Goal: Information Seeking & Learning: Learn about a topic

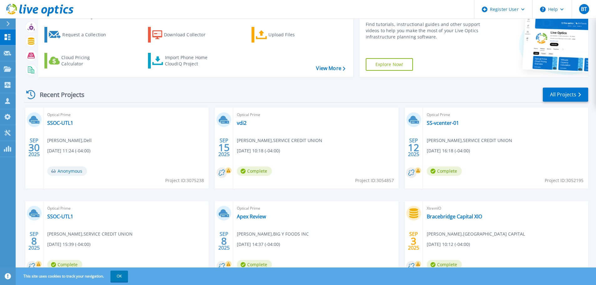
scroll to position [62, 0]
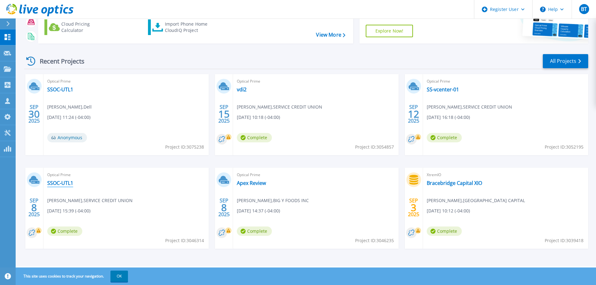
click at [64, 185] on link "SSOC-UTL1" at bounding box center [60, 183] width 26 height 6
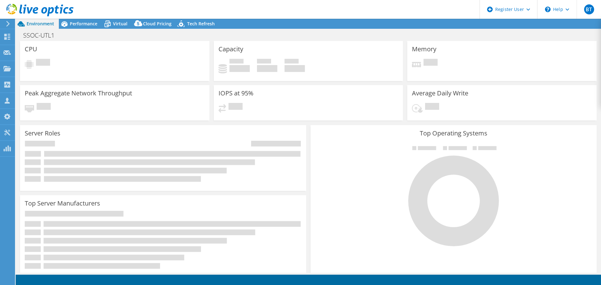
select select "USD"
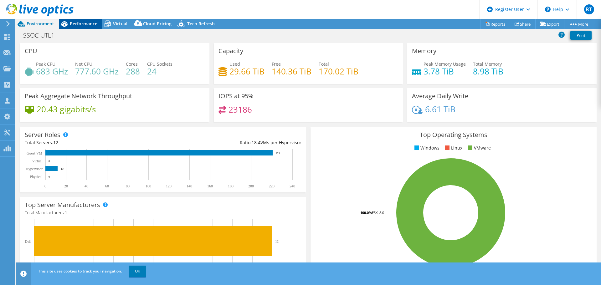
click at [81, 21] on span "Performance" at bounding box center [84, 24] width 28 height 6
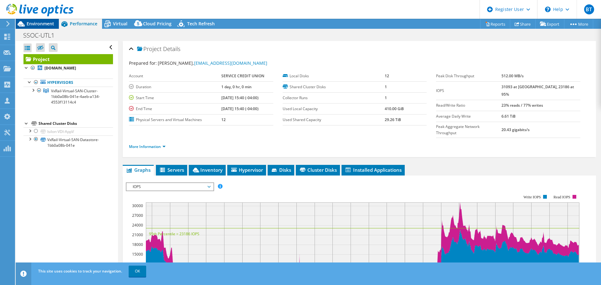
click at [45, 25] on span "Environment" at bounding box center [41, 24] width 28 height 6
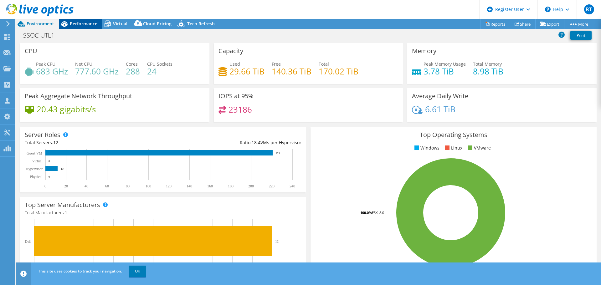
click at [84, 25] on span "Performance" at bounding box center [84, 24] width 28 height 6
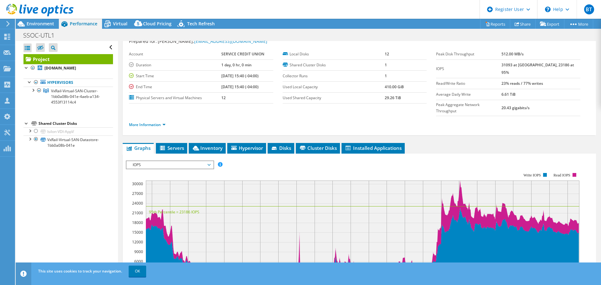
scroll to position [31, 0]
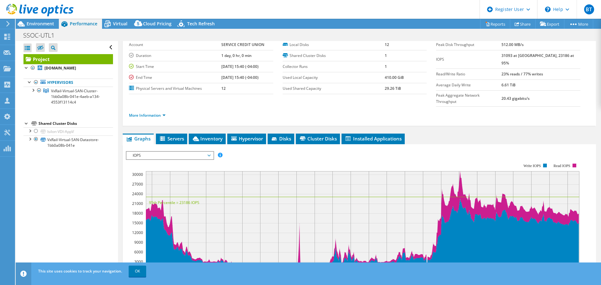
click at [163, 152] on span "IOPS" at bounding box center [169, 156] width 80 height 8
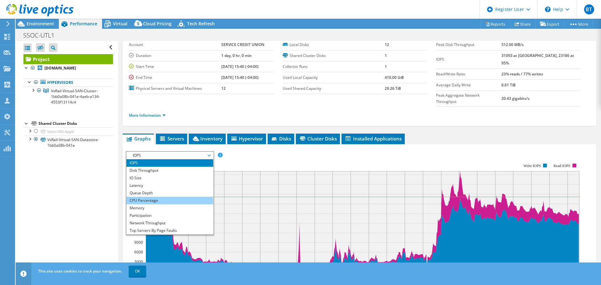
click at [148, 197] on li "CPU Percentage" at bounding box center [169, 201] width 87 height 8
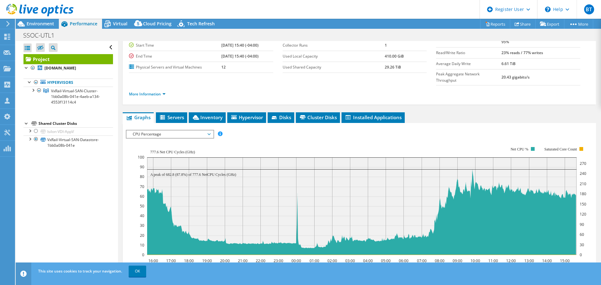
scroll to position [63, 0]
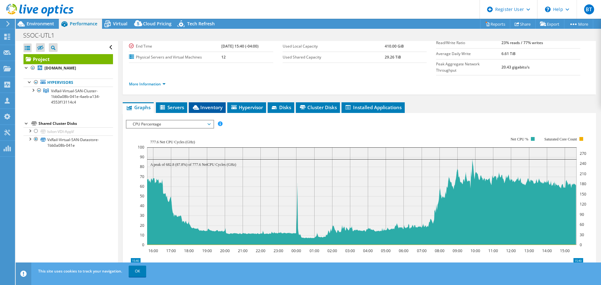
click at [214, 104] on span "Inventory" at bounding box center [207, 107] width 31 height 6
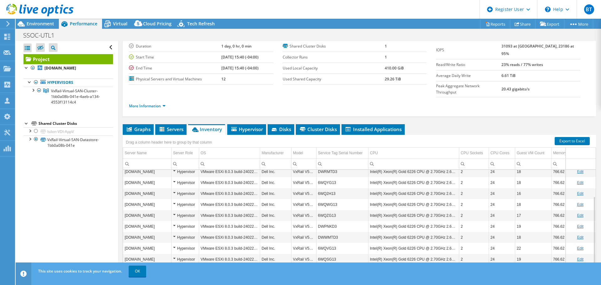
scroll to position [47, 0]
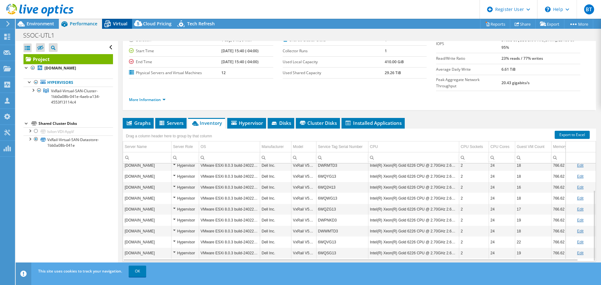
click at [123, 22] on span "Virtual" at bounding box center [120, 24] width 14 height 6
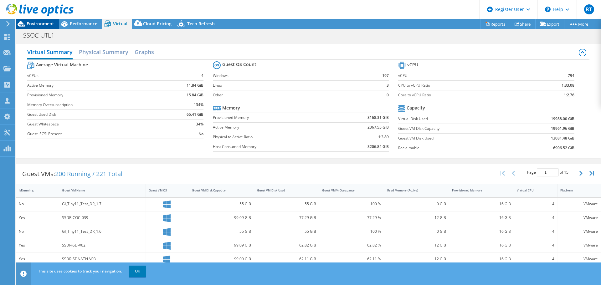
click at [47, 22] on span "Environment" at bounding box center [41, 24] width 28 height 6
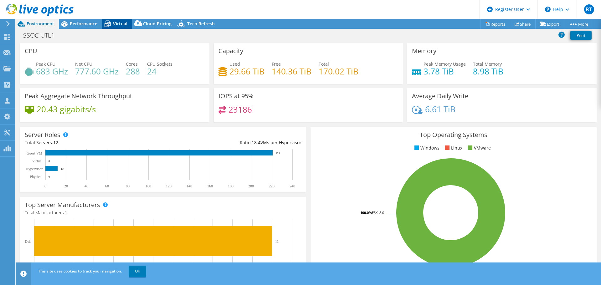
click at [117, 22] on span "Virtual" at bounding box center [120, 24] width 14 height 6
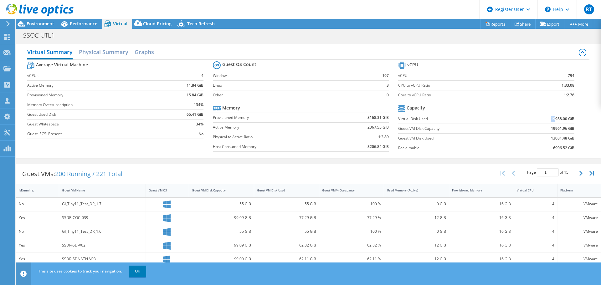
drag, startPoint x: 550, startPoint y: 117, endPoint x: 547, endPoint y: 118, distance: 3.6
click at [550, 118] on b "19988.00 GiB" at bounding box center [561, 119] width 23 height 6
click at [184, 23] on icon at bounding box center [181, 24] width 11 height 13
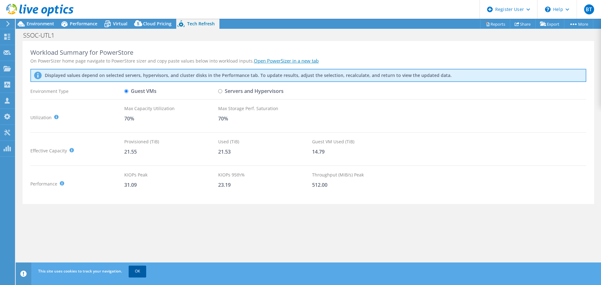
click at [136, 269] on link "OK" at bounding box center [138, 271] width 18 height 11
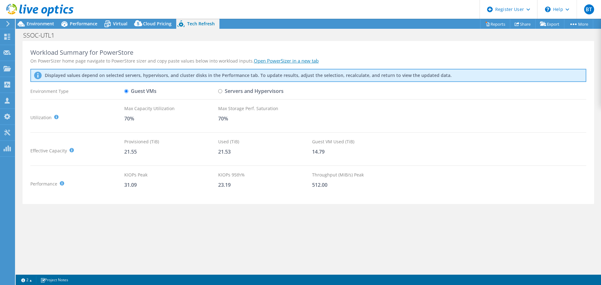
click at [220, 91] on input "Servers and Hypervisors" at bounding box center [220, 91] width 4 height 4
radio input "true"
click at [126, 91] on input "Guest VMs" at bounding box center [126, 91] width 4 height 4
radio input "true"
click at [220, 92] on input "Servers and Hypervisors" at bounding box center [220, 91] width 4 height 4
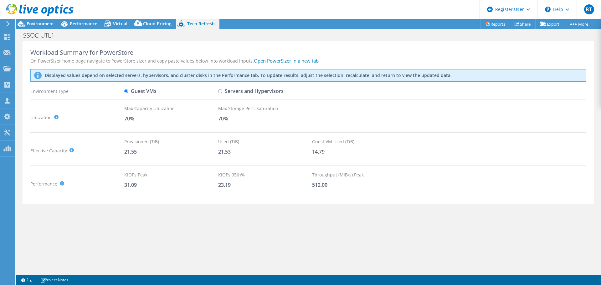
radio input "true"
click at [126, 92] on input "Guest VMs" at bounding box center [126, 91] width 4 height 4
radio input "true"
radio input "false"
